Goal: Navigation & Orientation: Find specific page/section

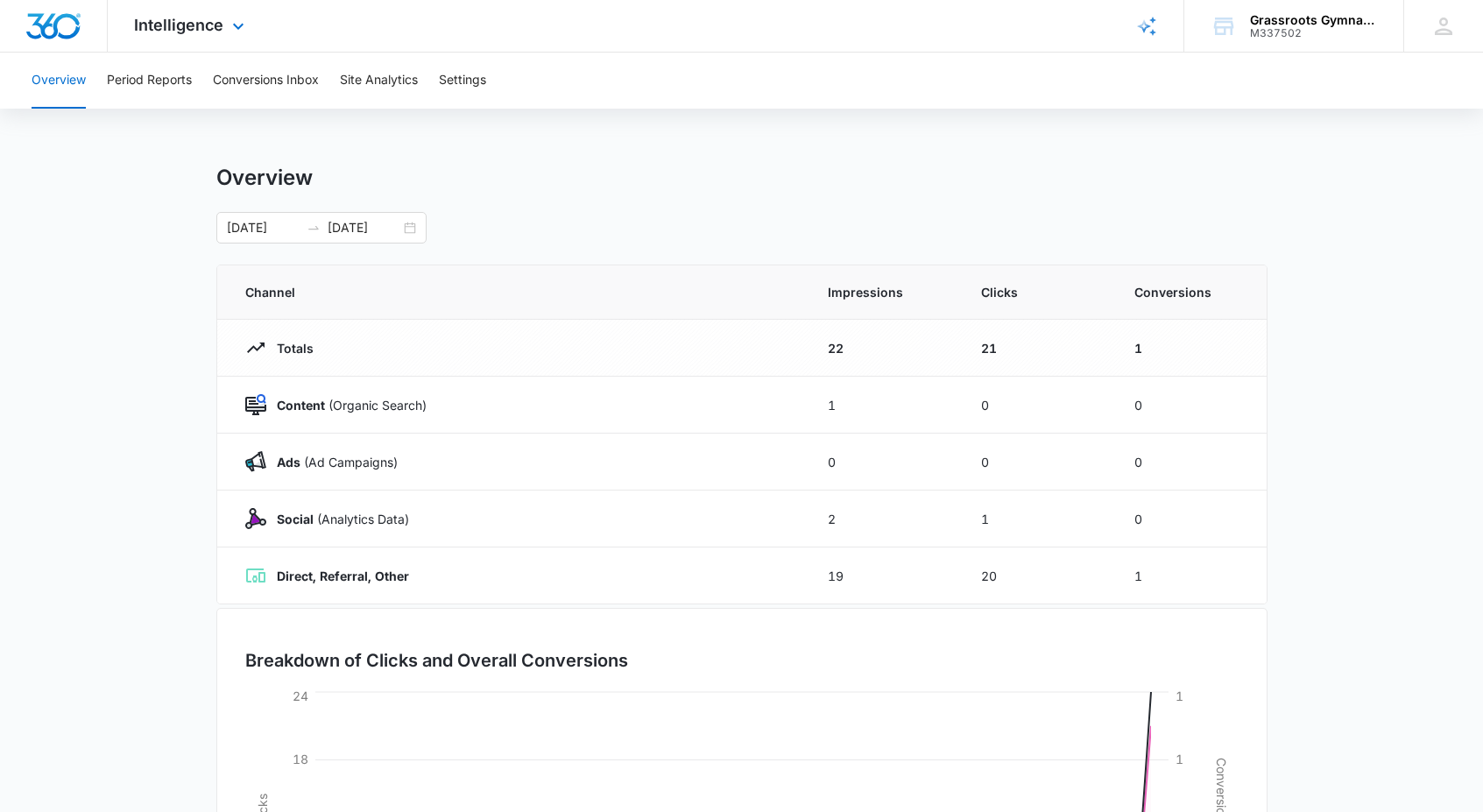
click at [66, 34] on img "Dashboard" at bounding box center [53, 27] width 56 height 27
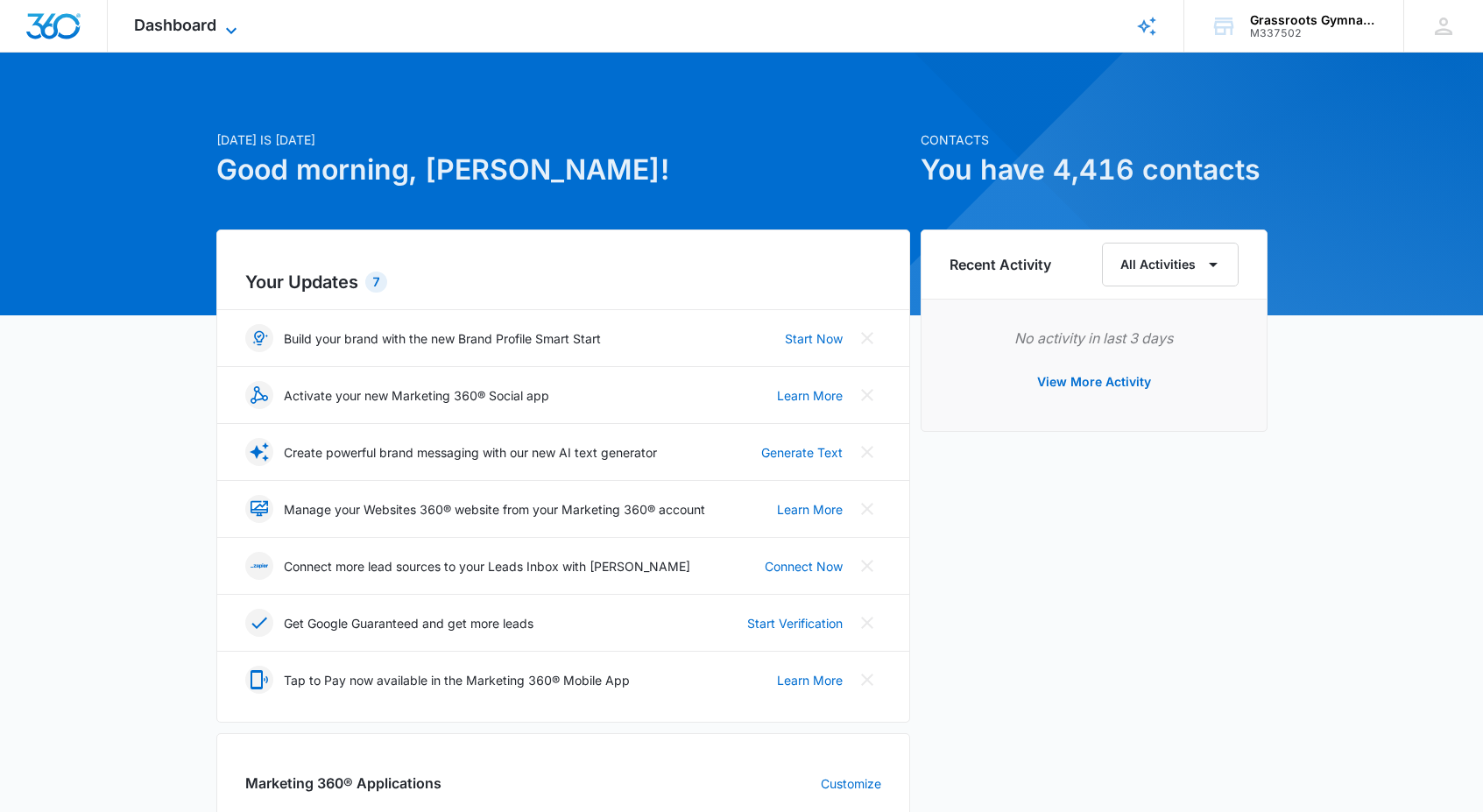
click at [175, 17] on span "Dashboard" at bounding box center [174, 25] width 82 height 19
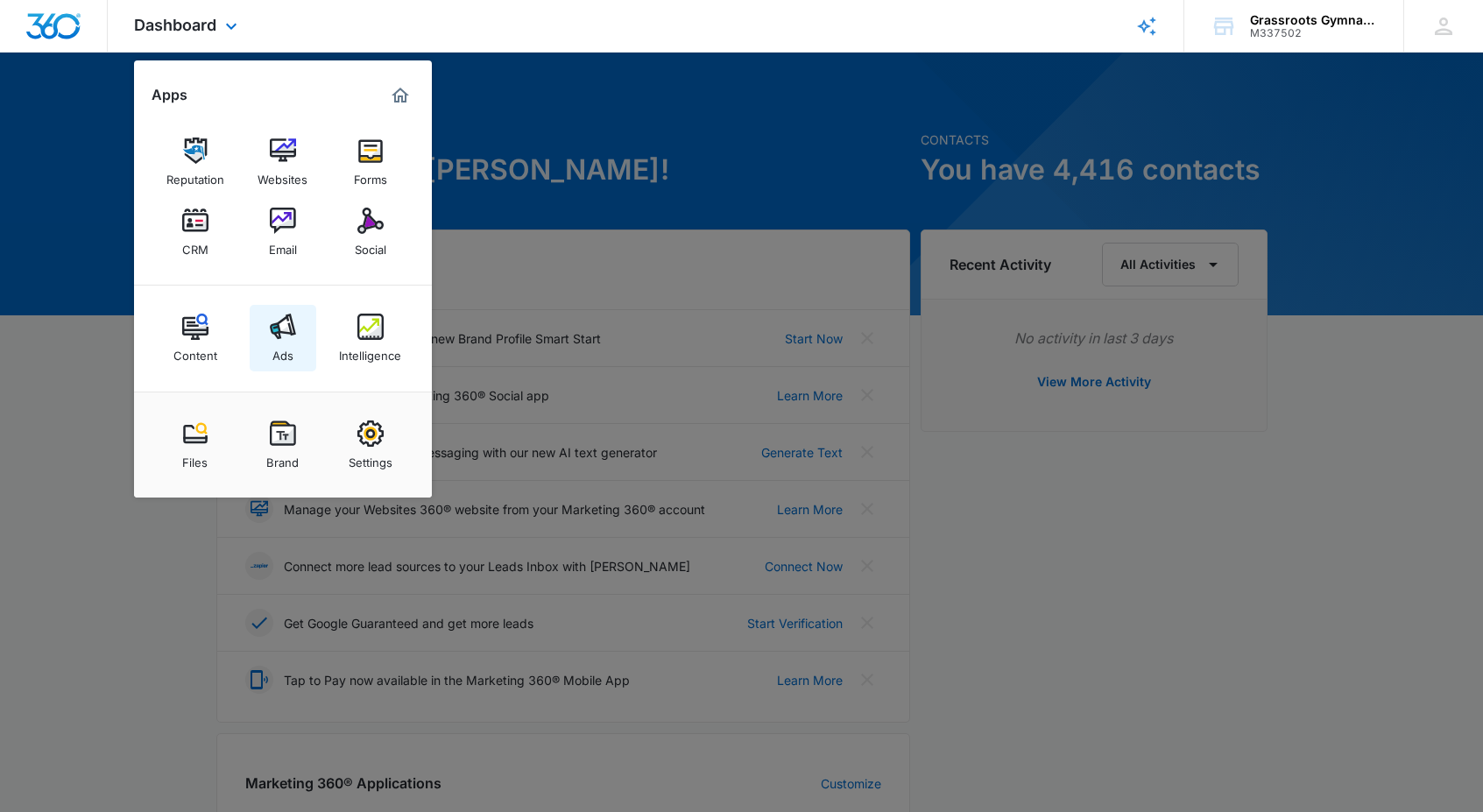
click at [289, 327] on img at bounding box center [283, 326] width 27 height 27
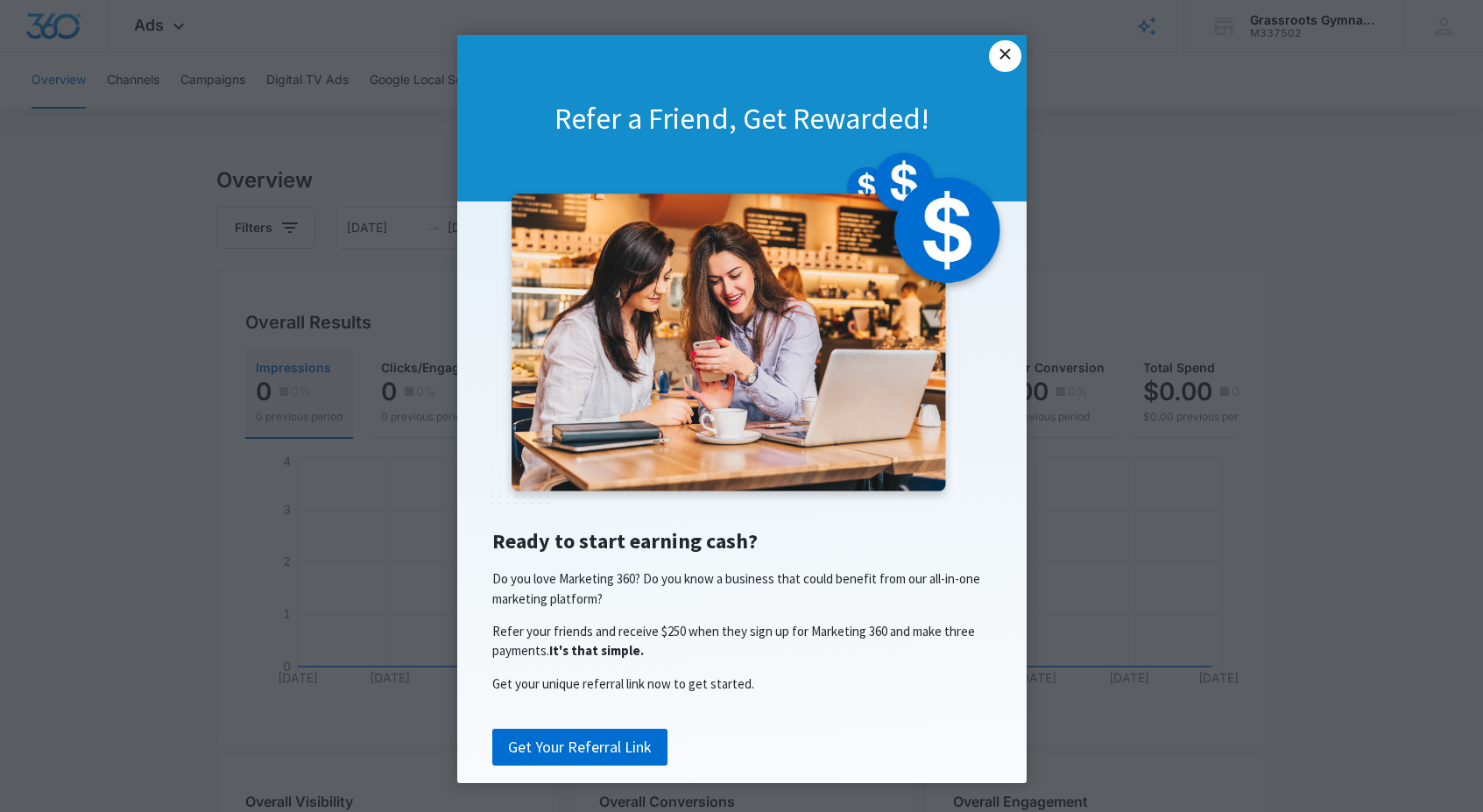
click at [996, 58] on link "×" at bounding box center [1005, 57] width 32 height 32
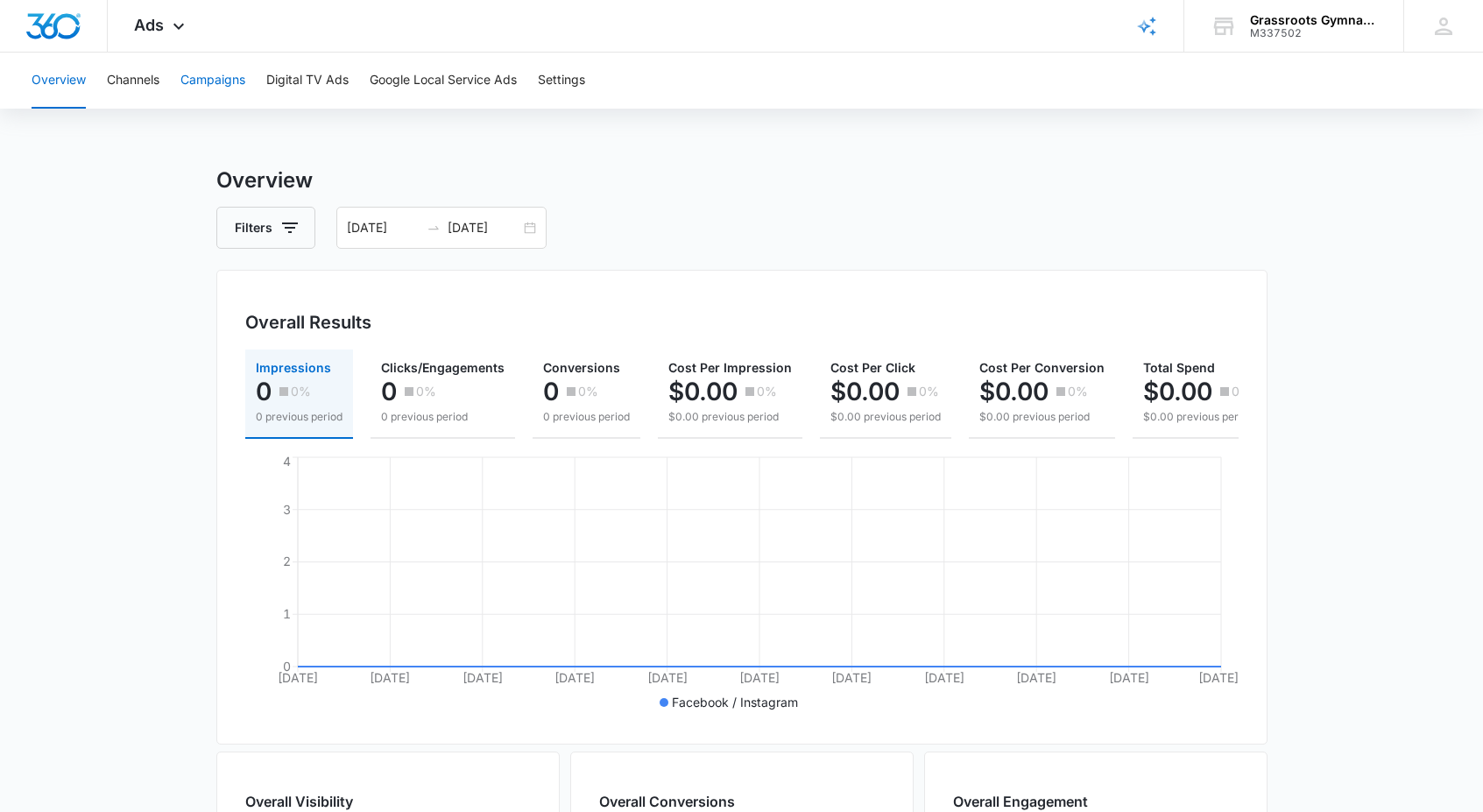
click at [217, 82] on button "Campaigns" at bounding box center [212, 80] width 65 height 56
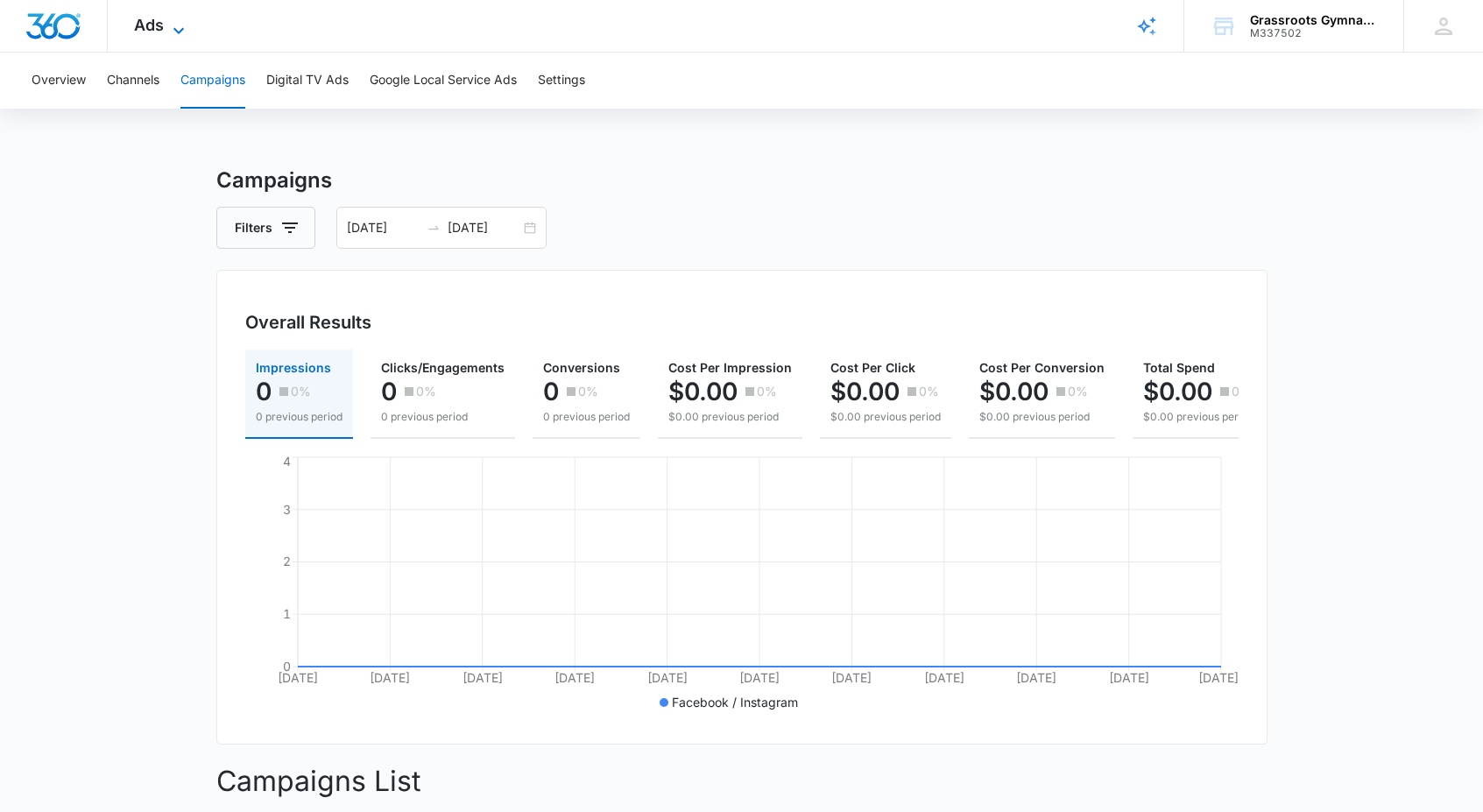
click at [149, 26] on span "Ads" at bounding box center [149, 25] width 30 height 19
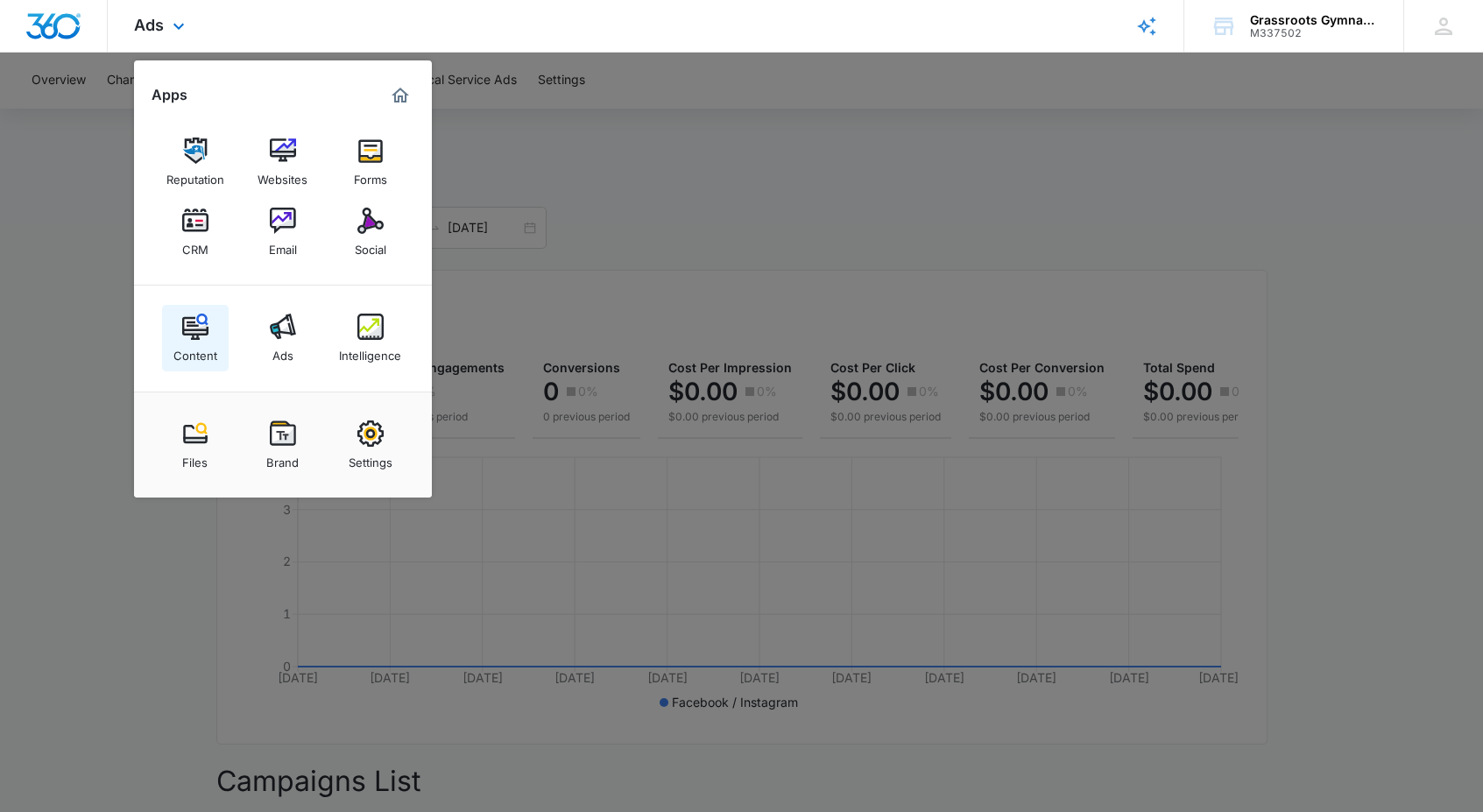
click at [206, 343] on div "Content" at bounding box center [195, 351] width 43 height 23
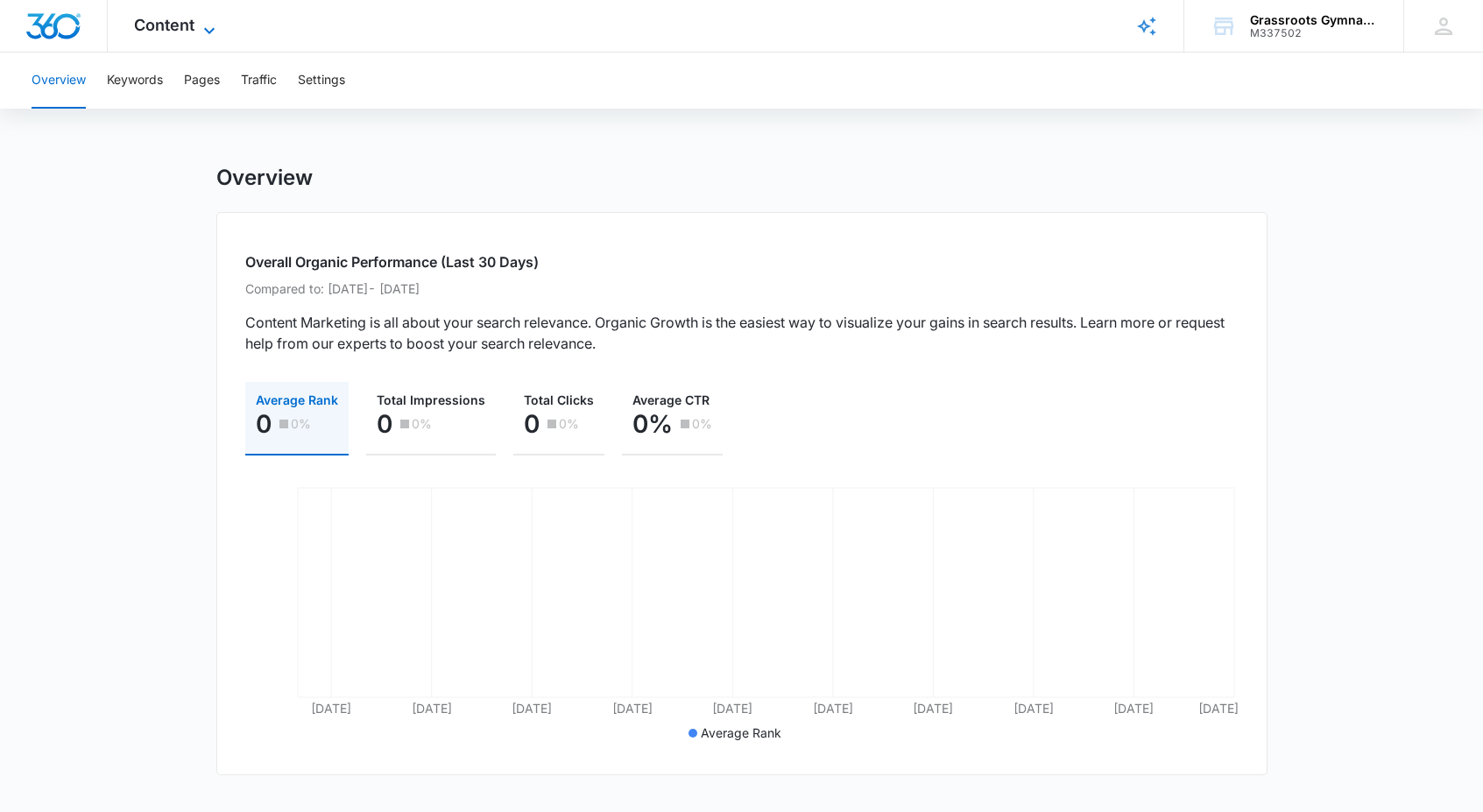
click at [163, 30] on span "Content" at bounding box center [164, 25] width 60 height 19
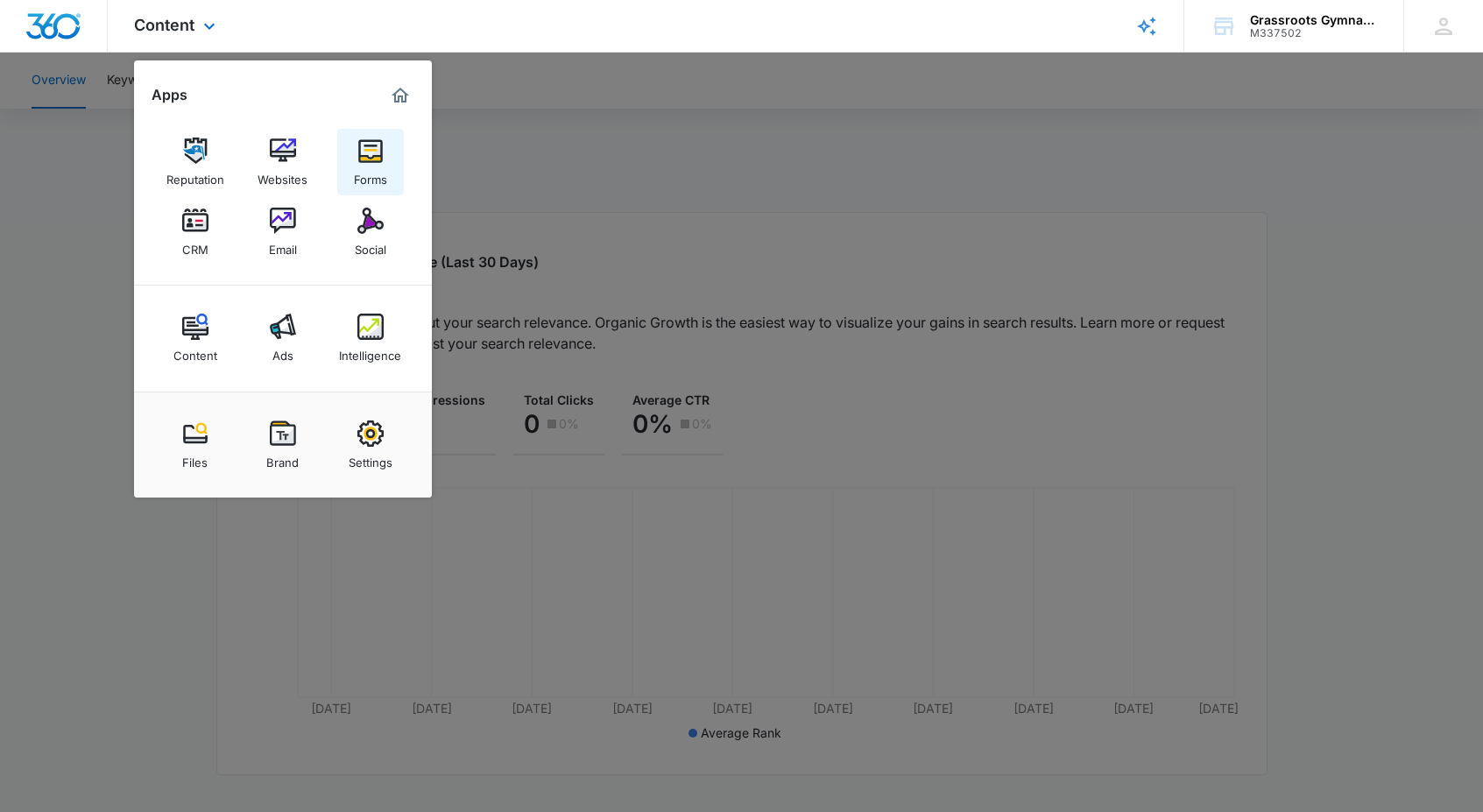
click at [373, 163] on img at bounding box center [371, 150] width 27 height 27
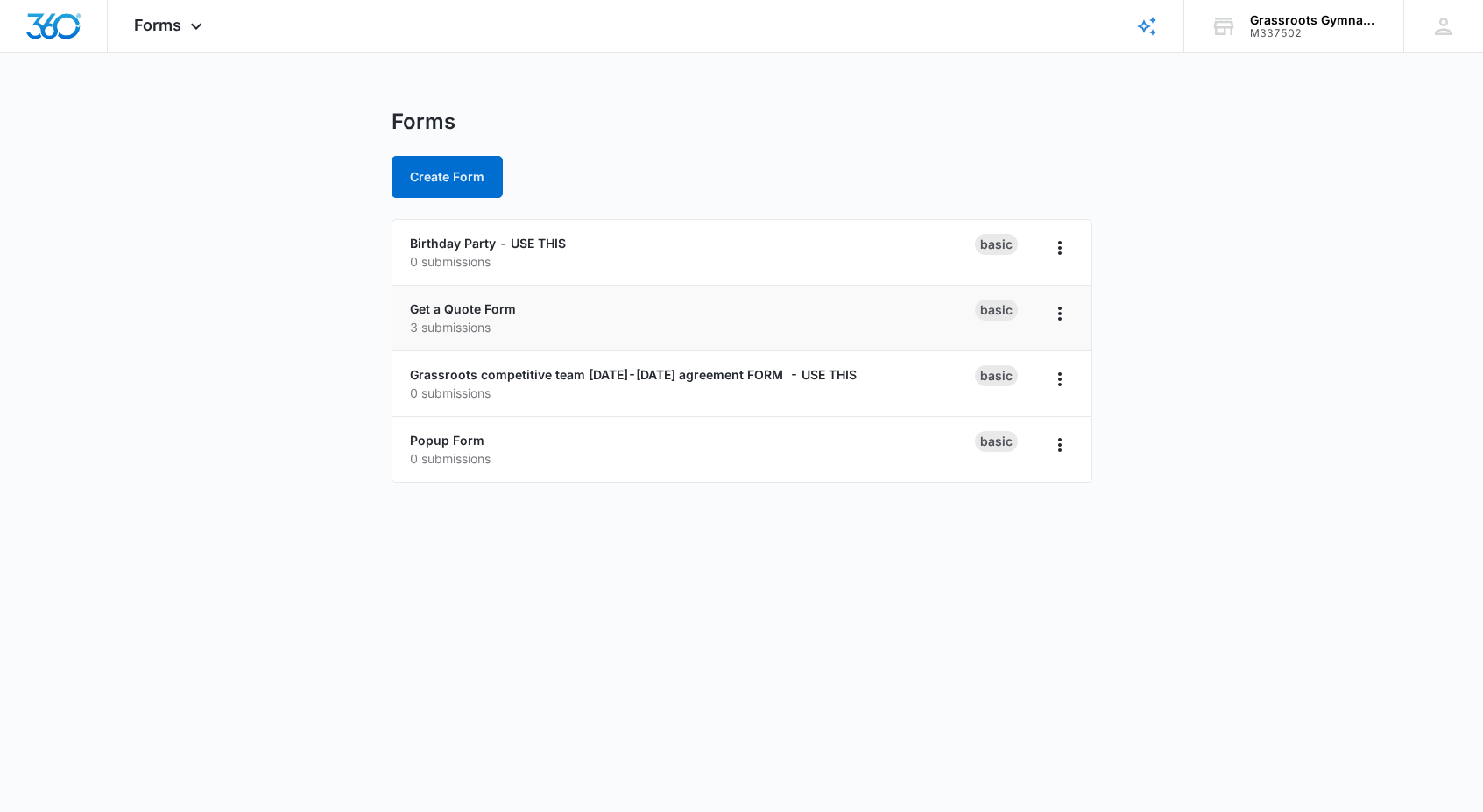
click at [519, 316] on div "Get a Quote Form 3 submissions" at bounding box center [692, 318] width 565 height 37
click at [161, 32] on span "Forms" at bounding box center [157, 25] width 47 height 19
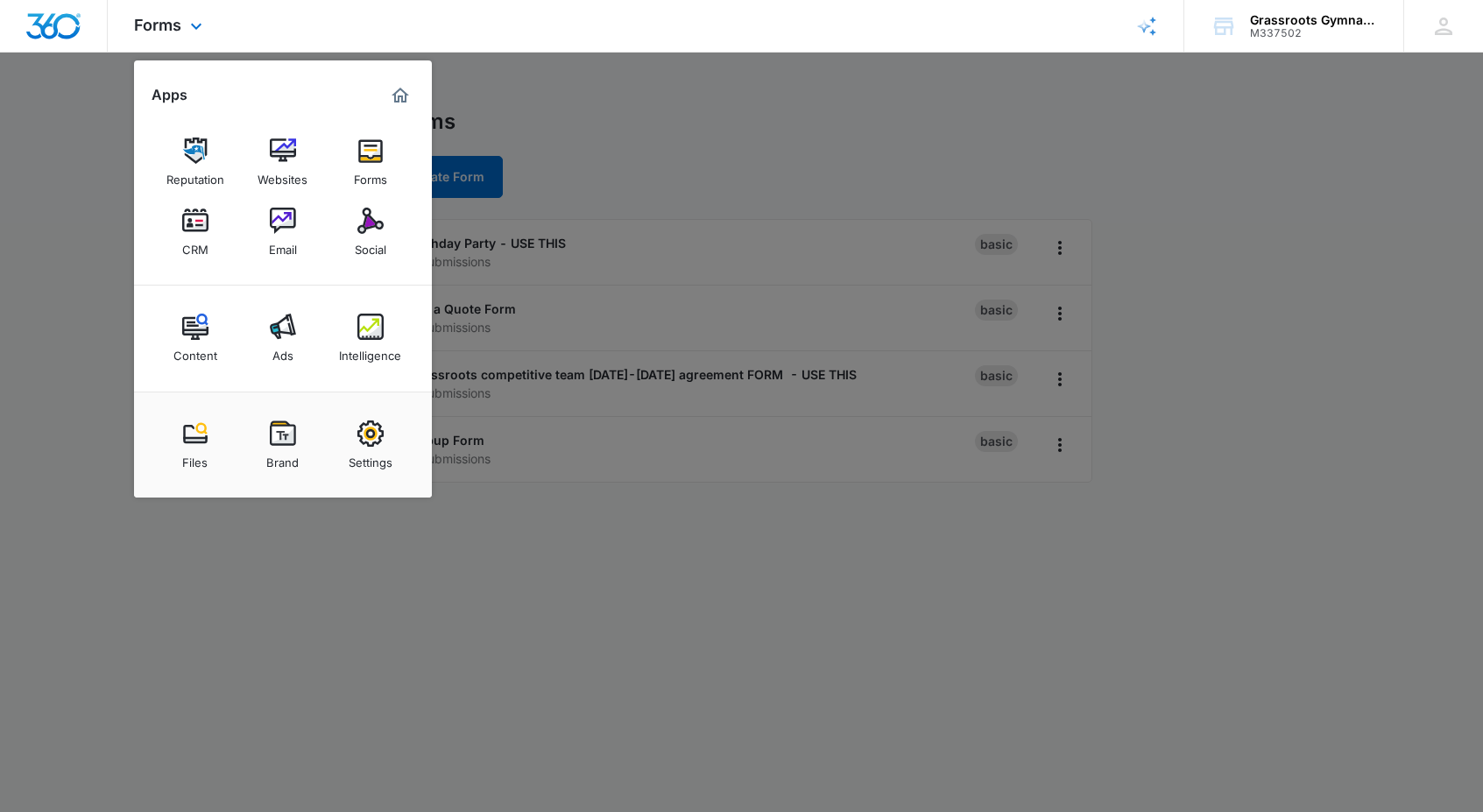
click at [34, 39] on div at bounding box center [54, 26] width 108 height 51
click at [41, 27] on img "Dashboard" at bounding box center [53, 27] width 56 height 27
